Goal: Information Seeking & Learning: Learn about a topic

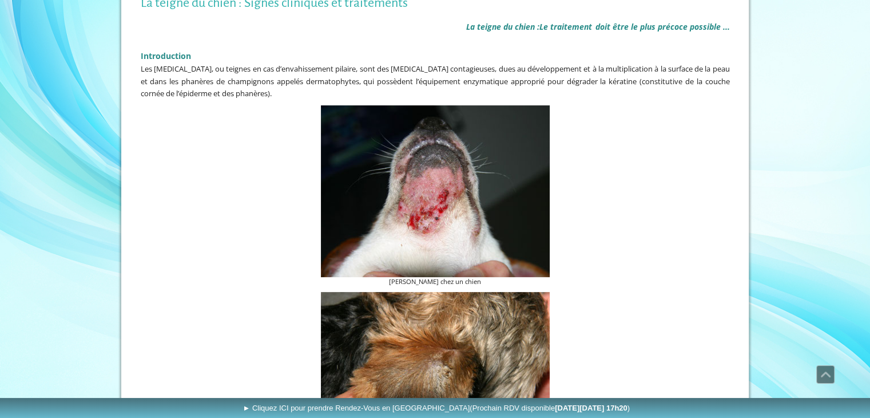
scroll to position [229, 0]
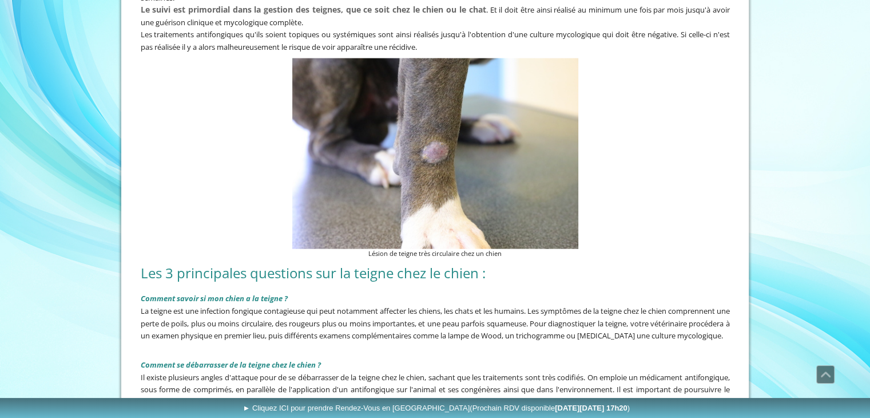
scroll to position [2527, 0]
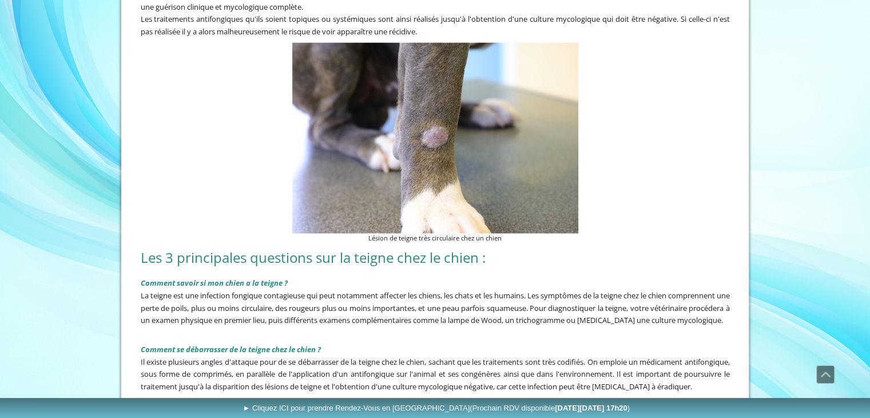
drag, startPoint x: 874, startPoint y: 19, endPoint x: 843, endPoint y: 324, distance: 306.5
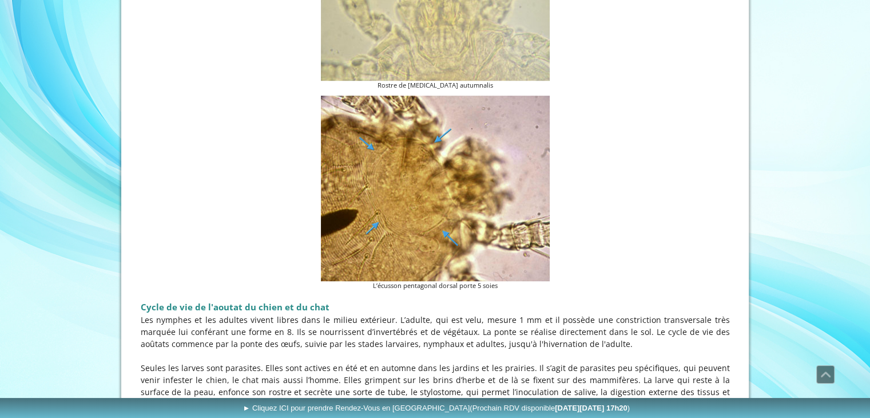
scroll to position [816, 0]
